Goal: Use online tool/utility: Utilize a website feature to perform a specific function

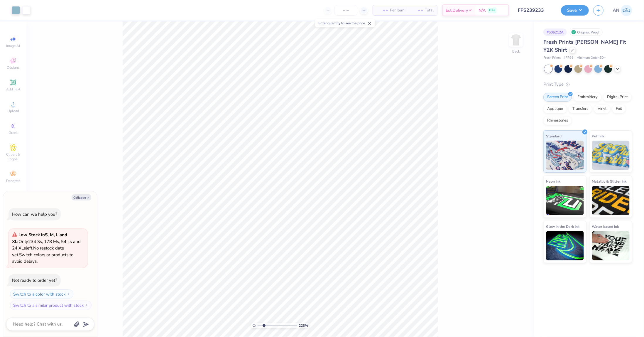
type input "1.82266588284093"
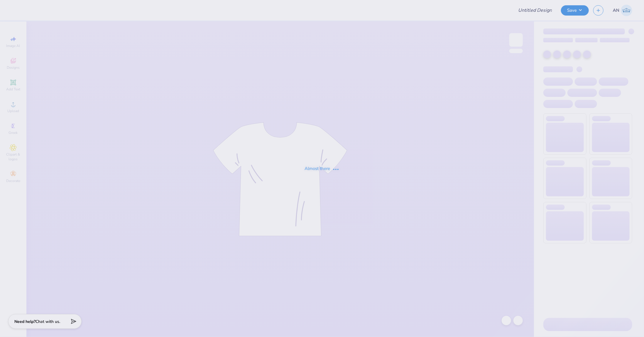
type input "FPS239238"
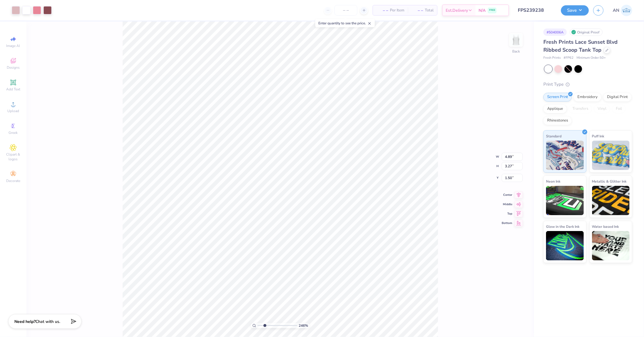
type input "2.46071092039641"
type input "2.32"
type input "2.10"
type input "1.39"
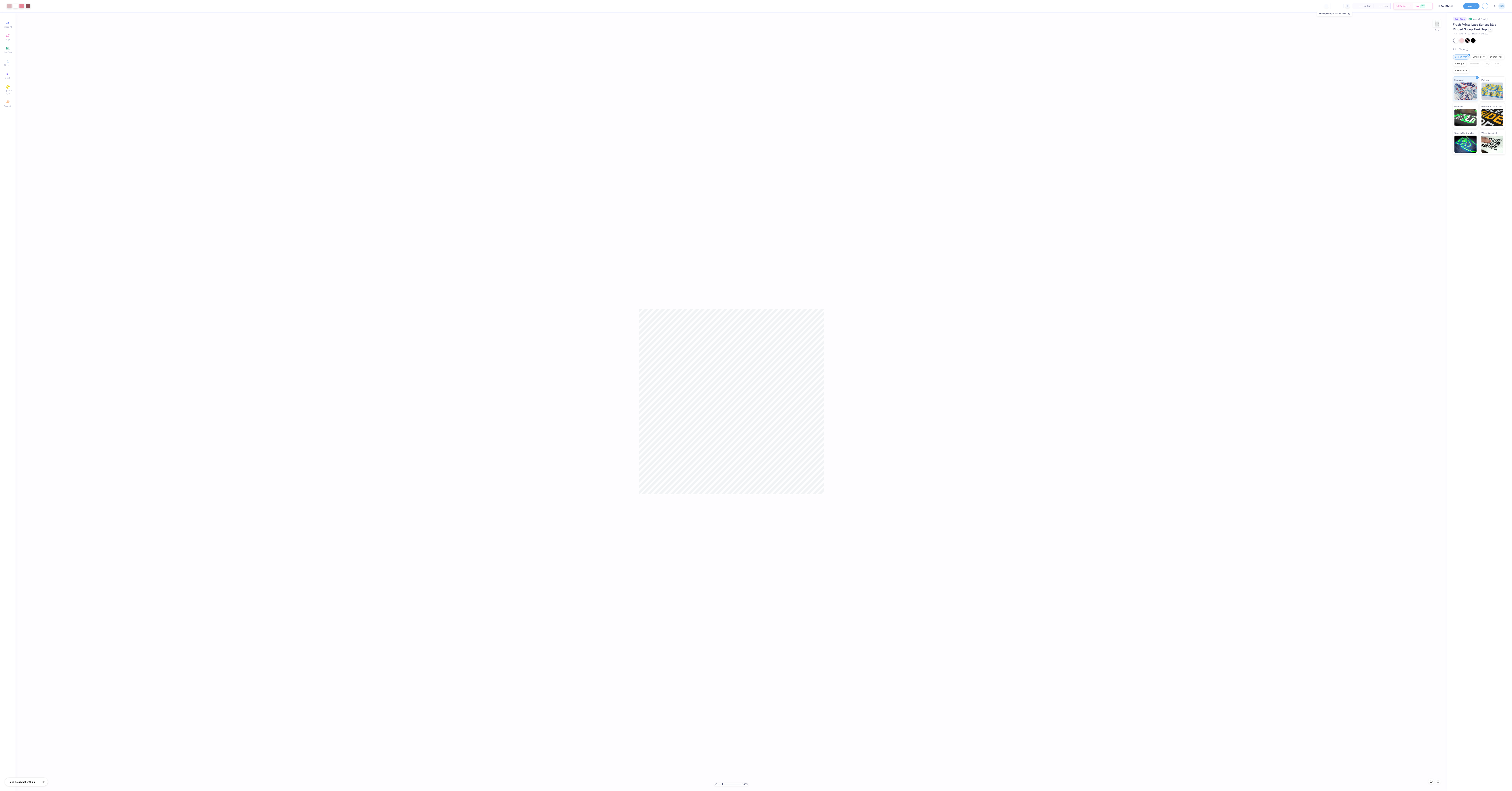
type input "1"
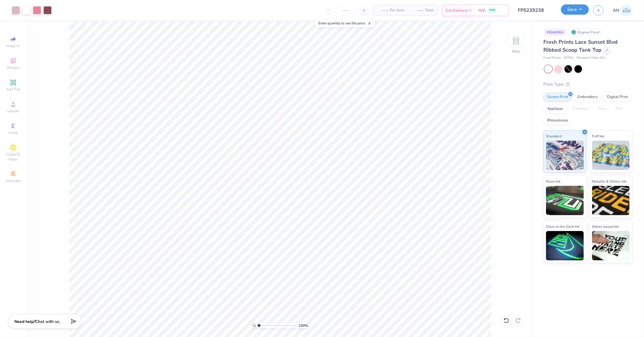
click at [582, 12] on button "Save" at bounding box center [575, 9] width 28 height 10
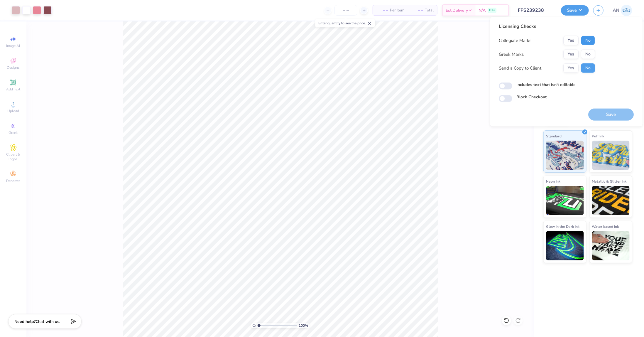
click at [587, 36] on button "No" at bounding box center [588, 40] width 14 height 9
click at [586, 53] on button "No" at bounding box center [588, 54] width 14 height 9
click at [605, 113] on button "Save" at bounding box center [610, 115] width 45 height 12
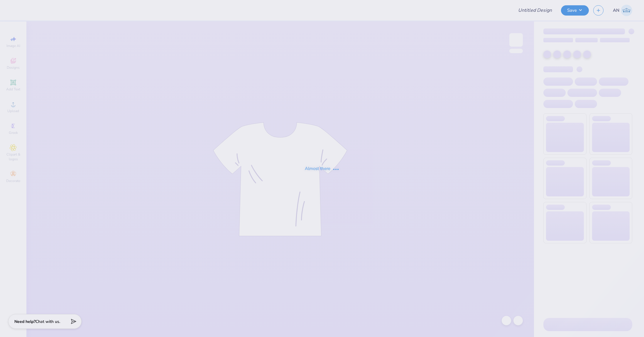
type input "FPS239247"
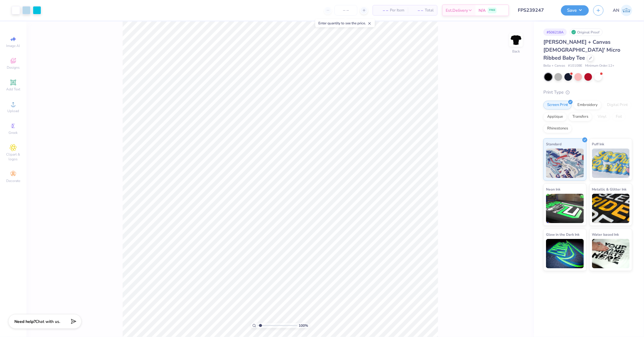
type input "1.49212329151837"
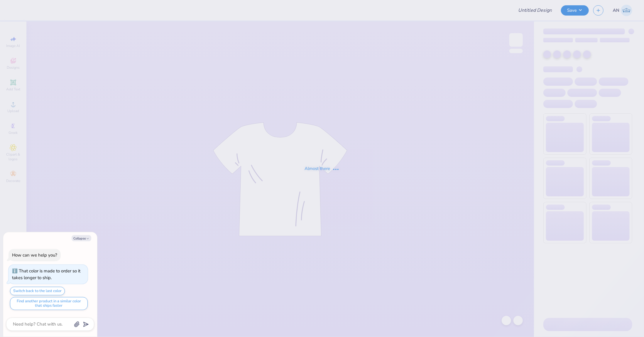
type input "FPS239259"
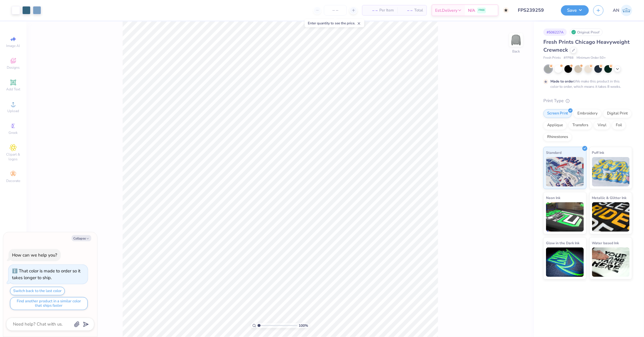
type textarea "x"
type input "1.64913377760655"
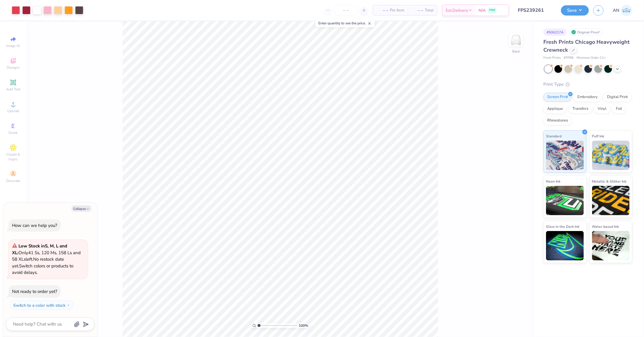
type textarea "x"
type input "3.6716840780171"
type textarea "x"
type input "4.95699908144428"
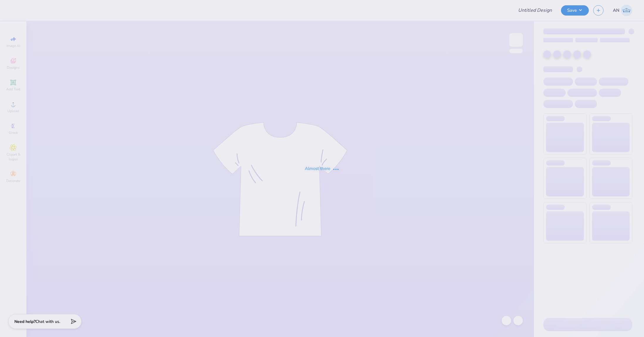
type input "FPS239263"
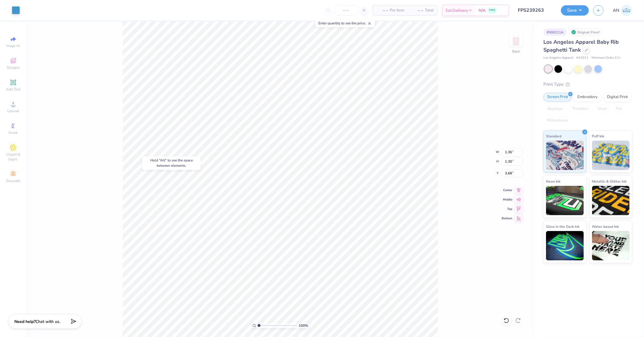
type input "3.68"
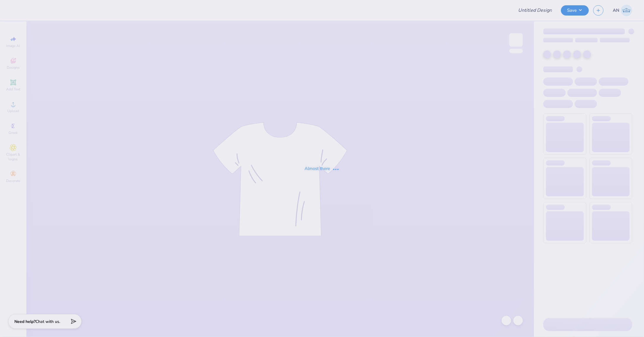
type input "FPS239307"
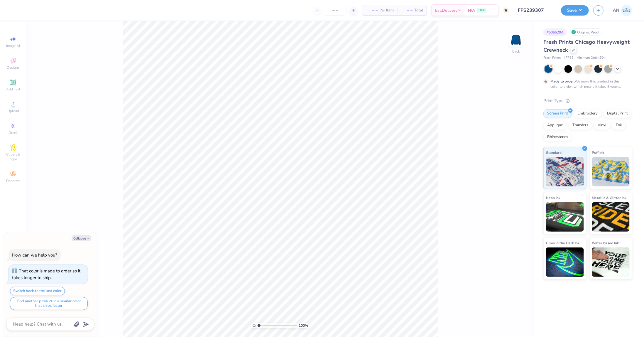
type textarea "x"
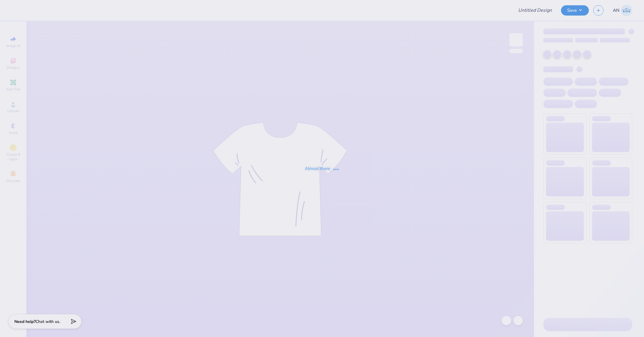
type input "FPS239318"
type input "FPS239320"
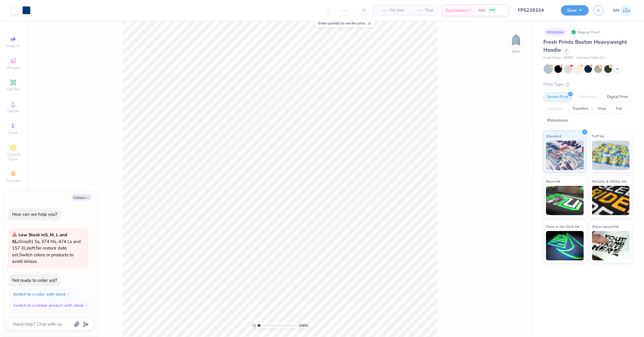
type textarea "x"
type input "1.82266588284093"
